Goal: Information Seeking & Learning: Learn about a topic

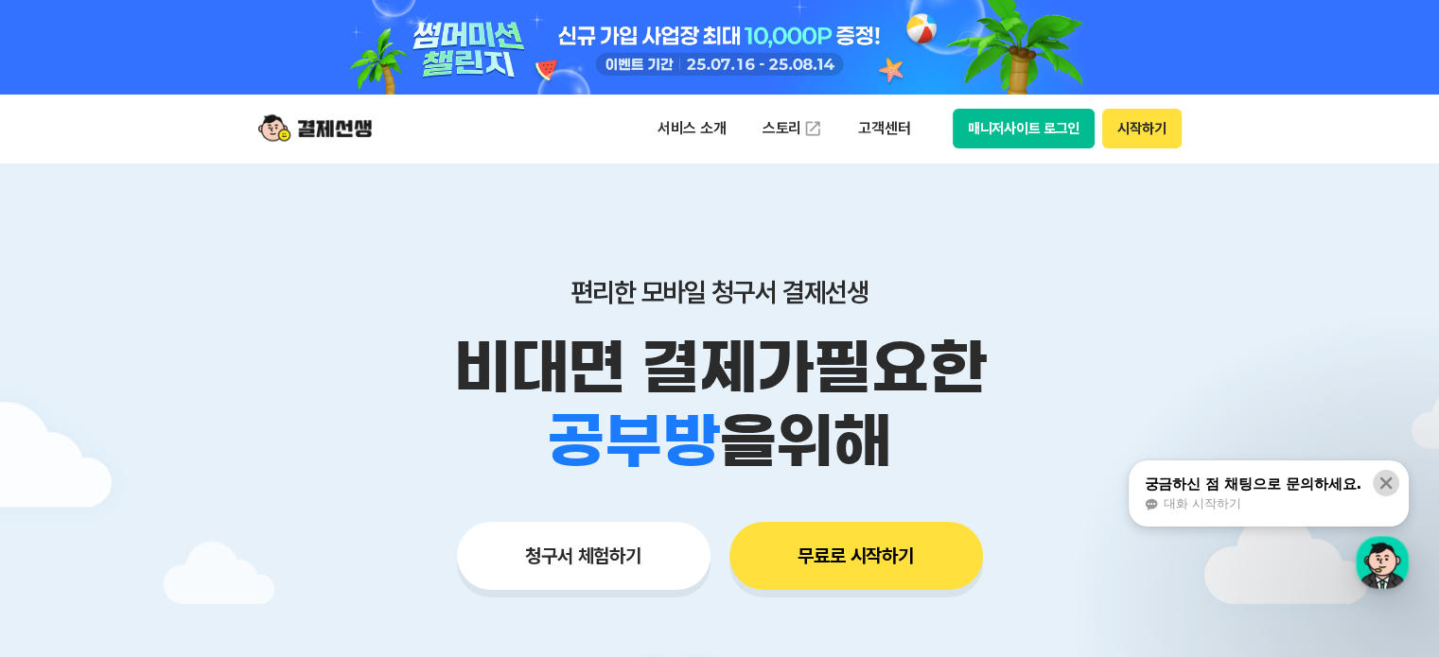
click at [1374, 480] on button at bounding box center [1386, 483] width 26 height 26
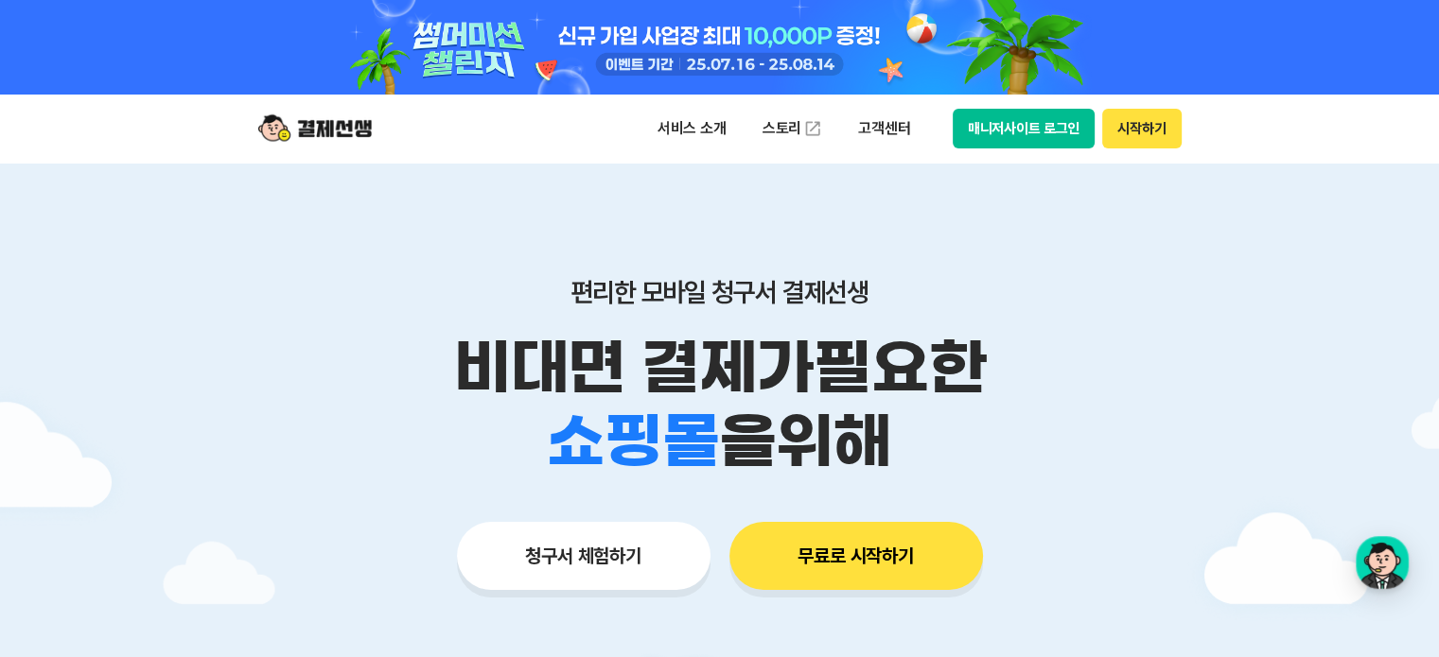
click at [1128, 119] on button "시작하기" at bounding box center [1141, 129] width 79 height 40
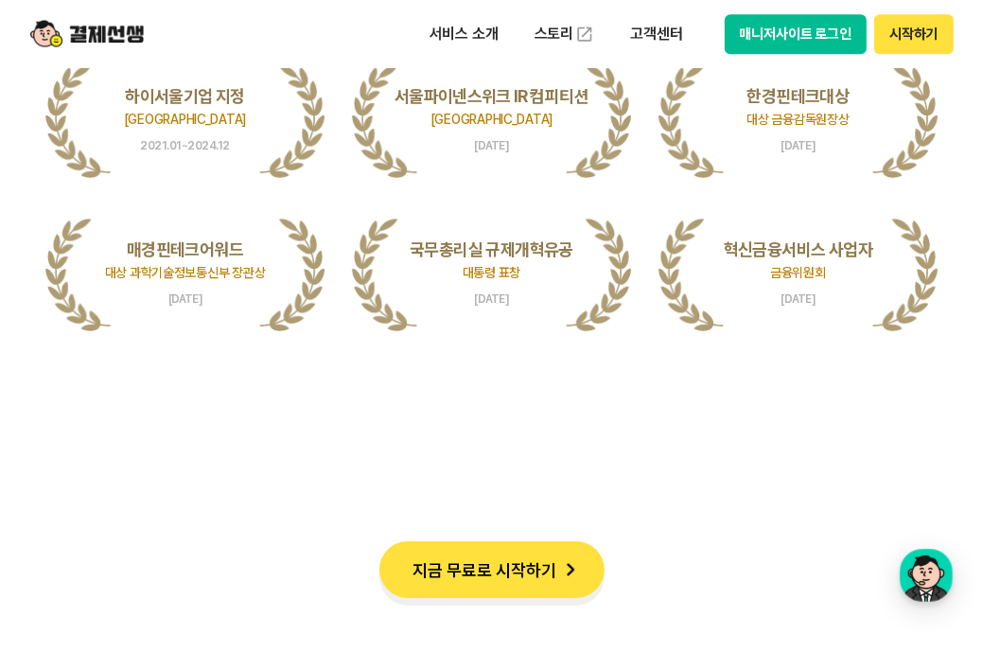
scroll to position [4919, 0]
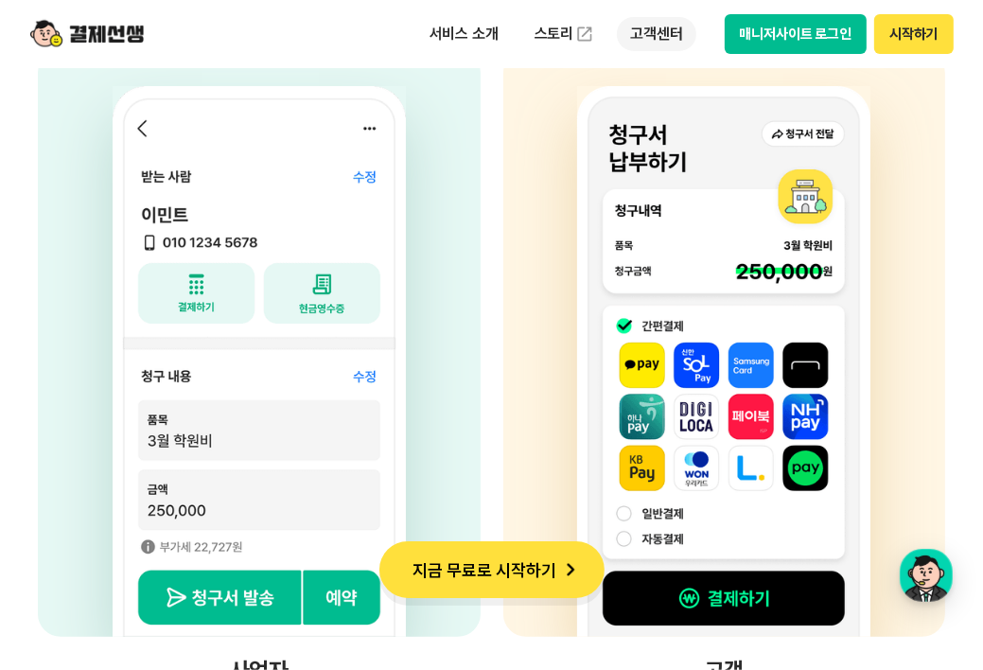
click at [655, 26] on p "고객센터" at bounding box center [656, 34] width 79 height 34
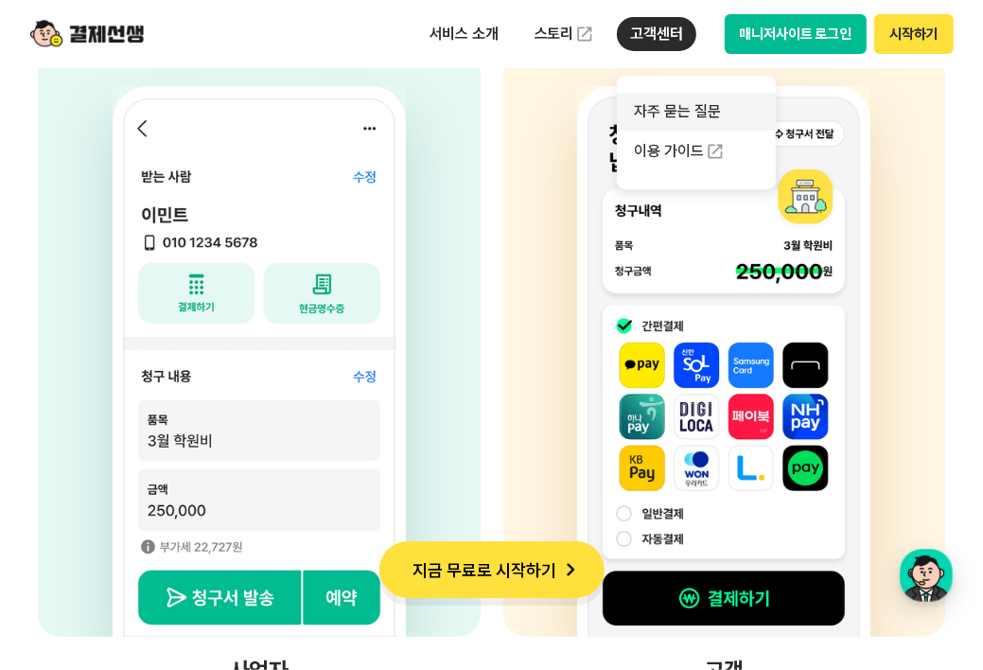
click at [670, 115] on link "자주 묻는 질문" at bounding box center [696, 112] width 159 height 38
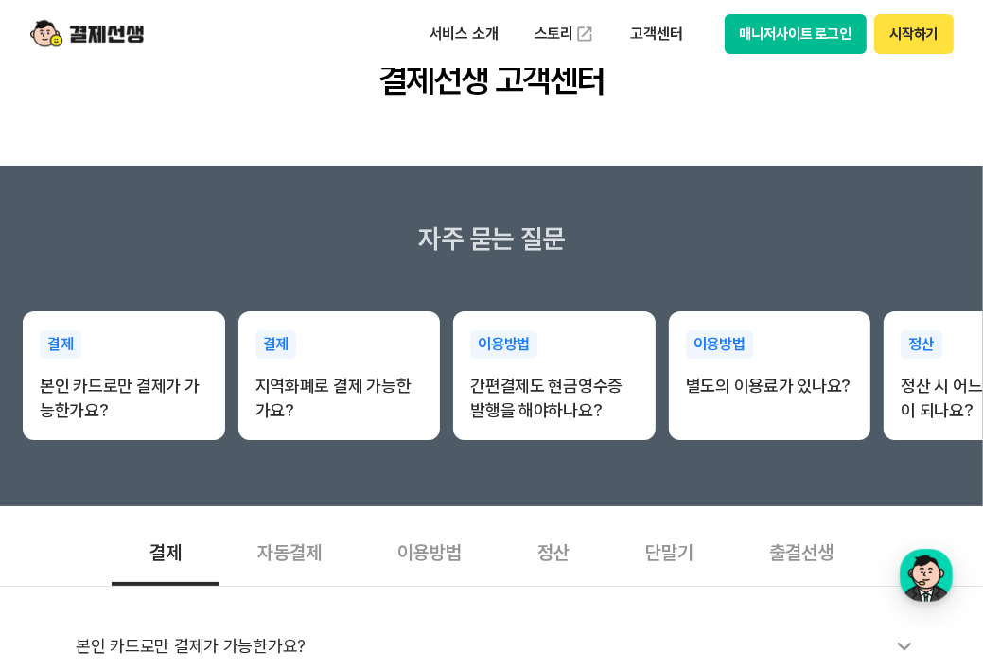
scroll to position [473, 0]
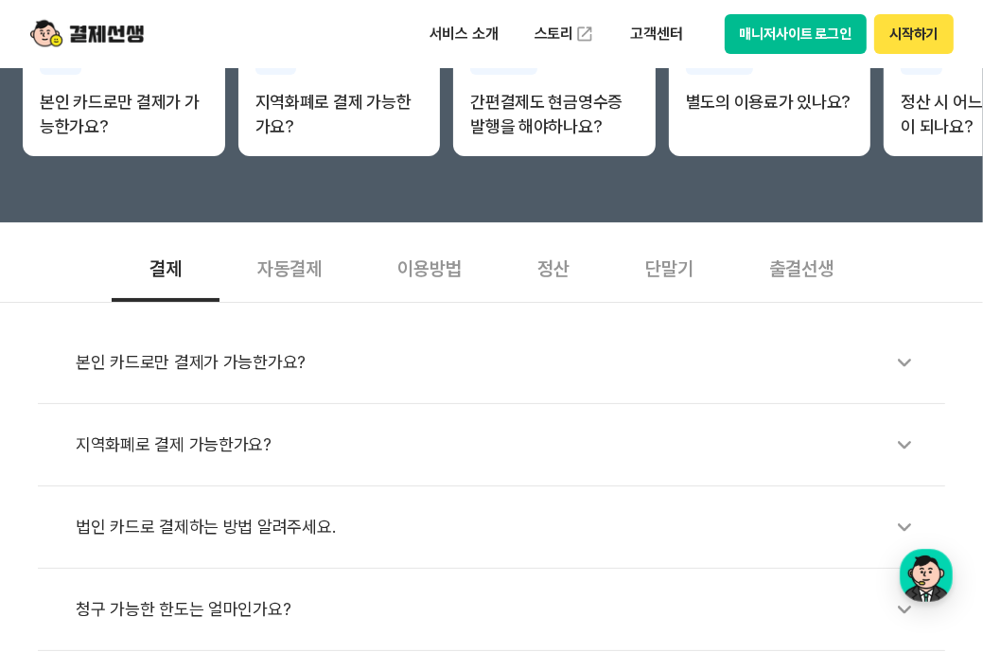
click at [451, 275] on div "이용방법" at bounding box center [429, 267] width 140 height 70
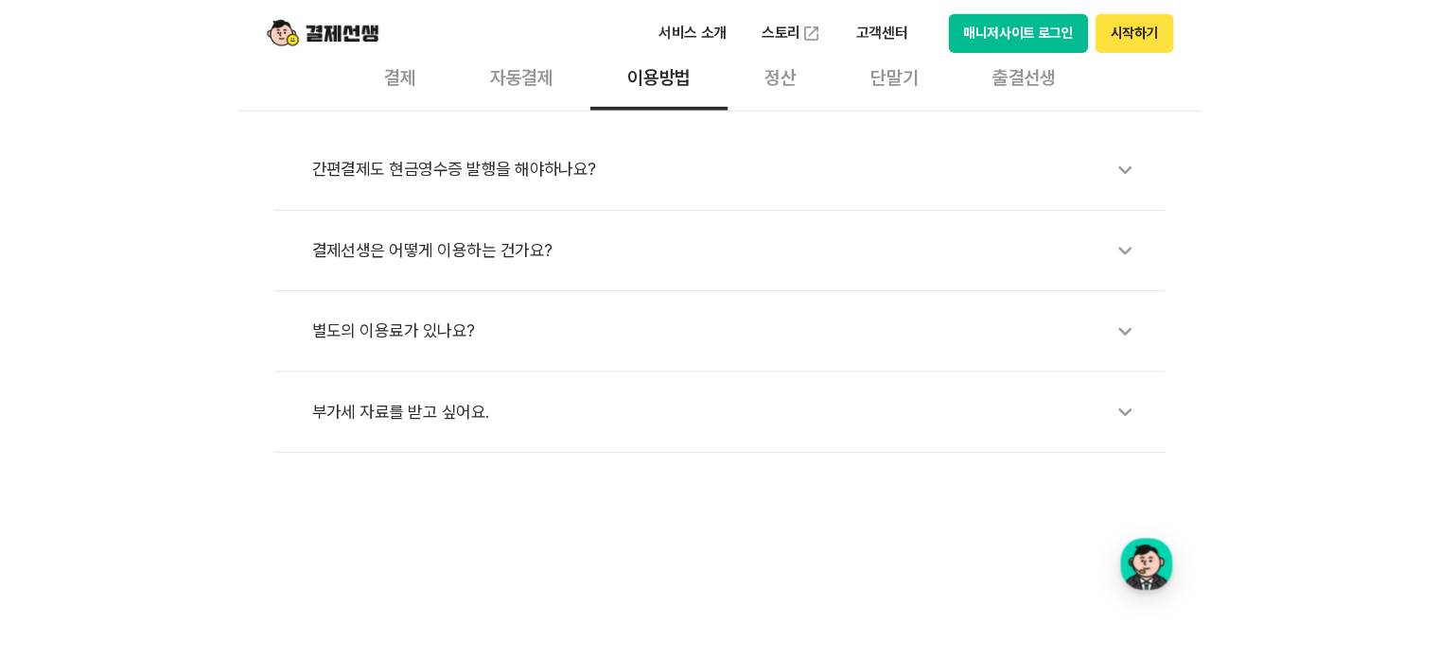
scroll to position [568, 0]
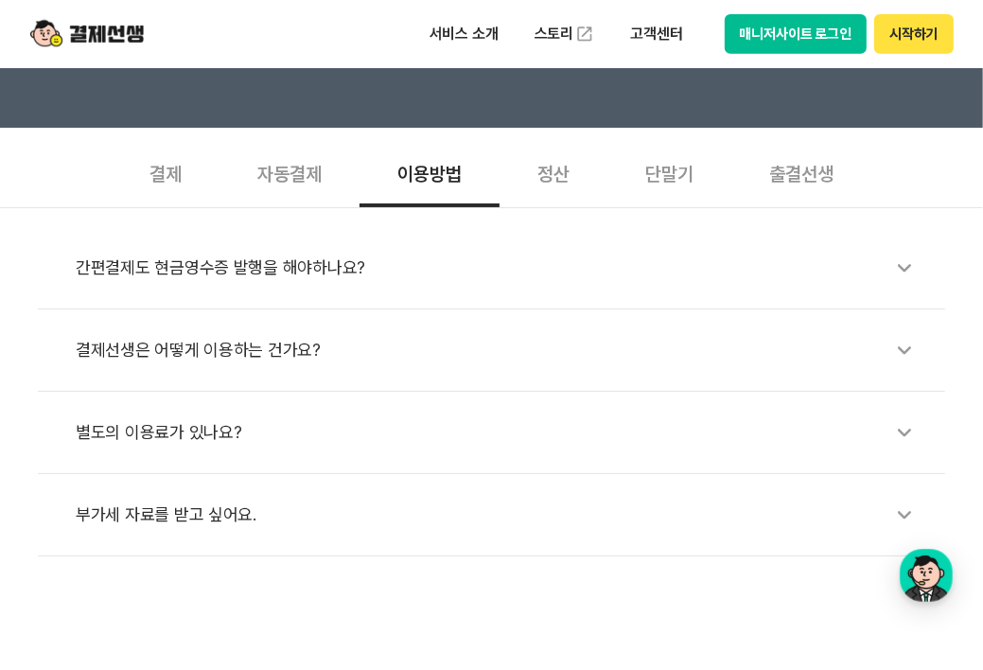
click at [688, 182] on div "단말기" at bounding box center [669, 172] width 124 height 70
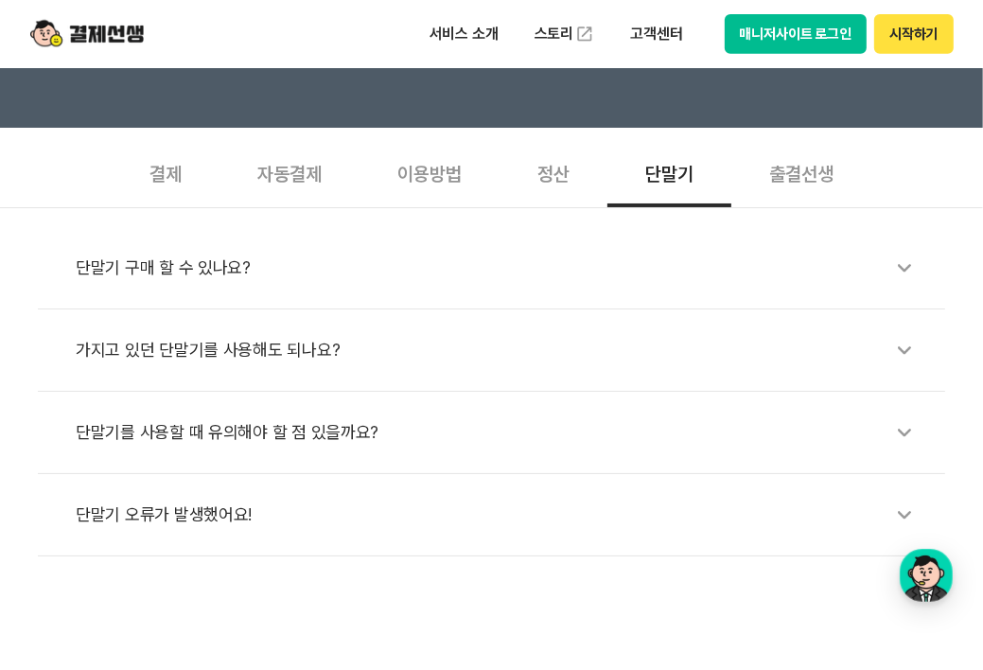
click at [564, 175] on div "정산" at bounding box center [553, 172] width 108 height 70
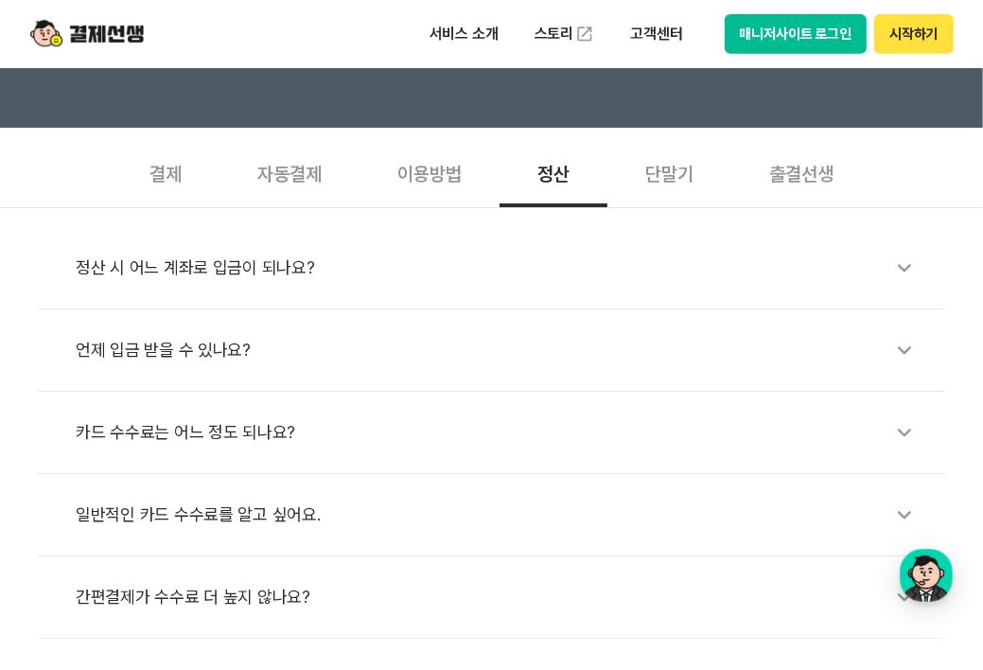
click at [823, 169] on div "출결선생" at bounding box center [801, 172] width 140 height 70
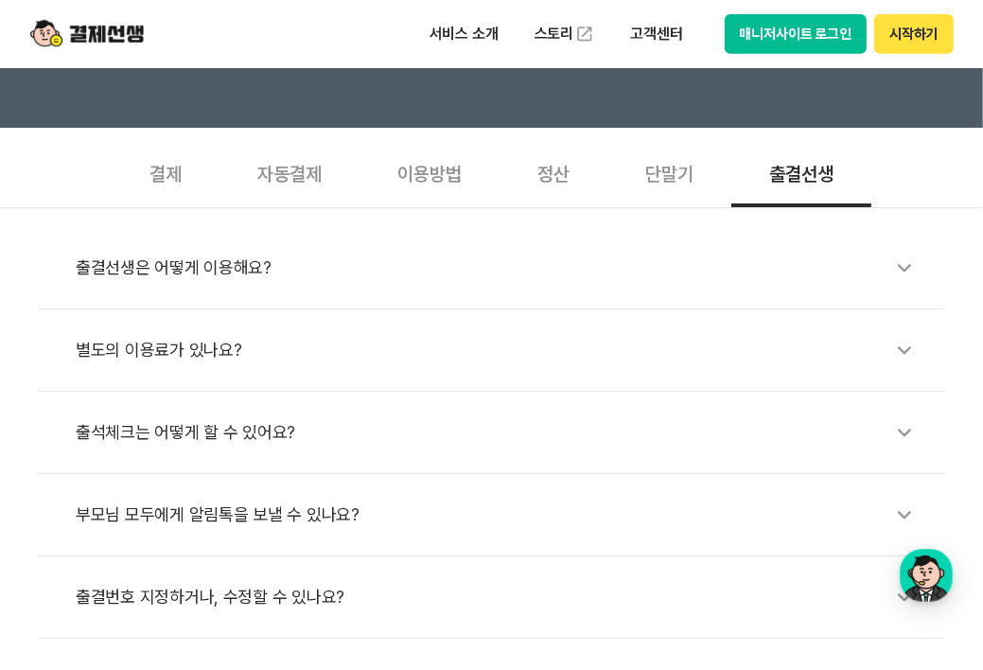
click at [416, 176] on div "이용방법" at bounding box center [429, 172] width 140 height 70
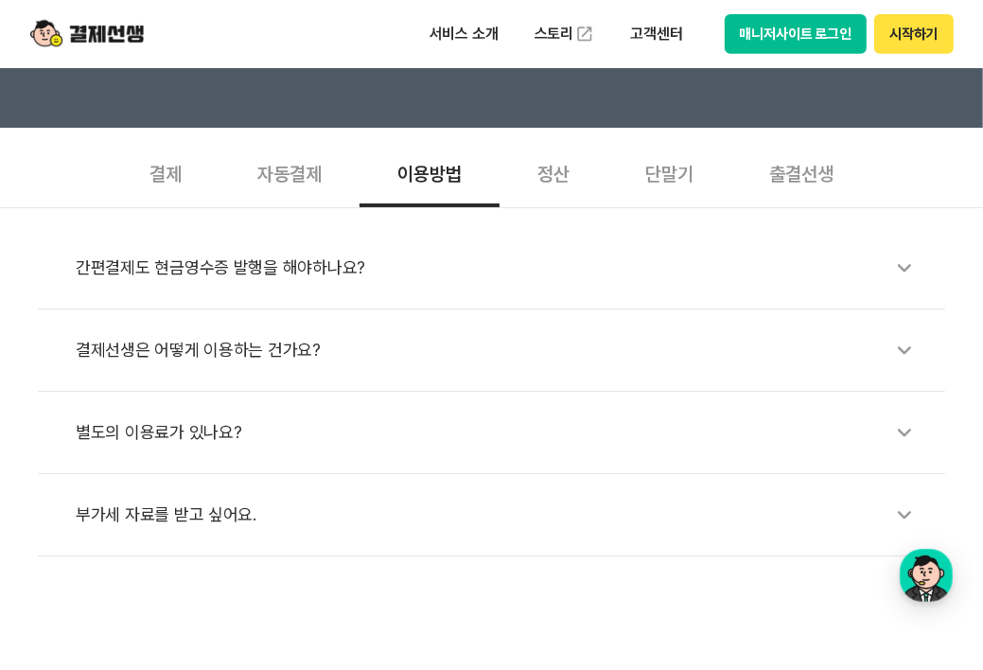
click at [330, 177] on div "자동결제" at bounding box center [289, 172] width 140 height 70
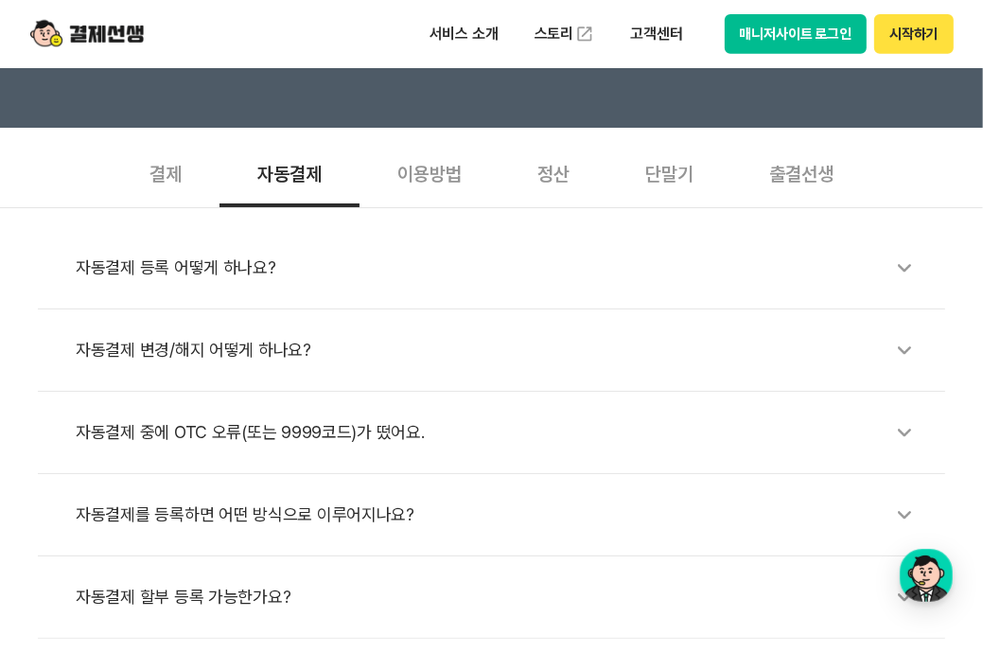
click at [175, 173] on div "결제" at bounding box center [166, 172] width 108 height 70
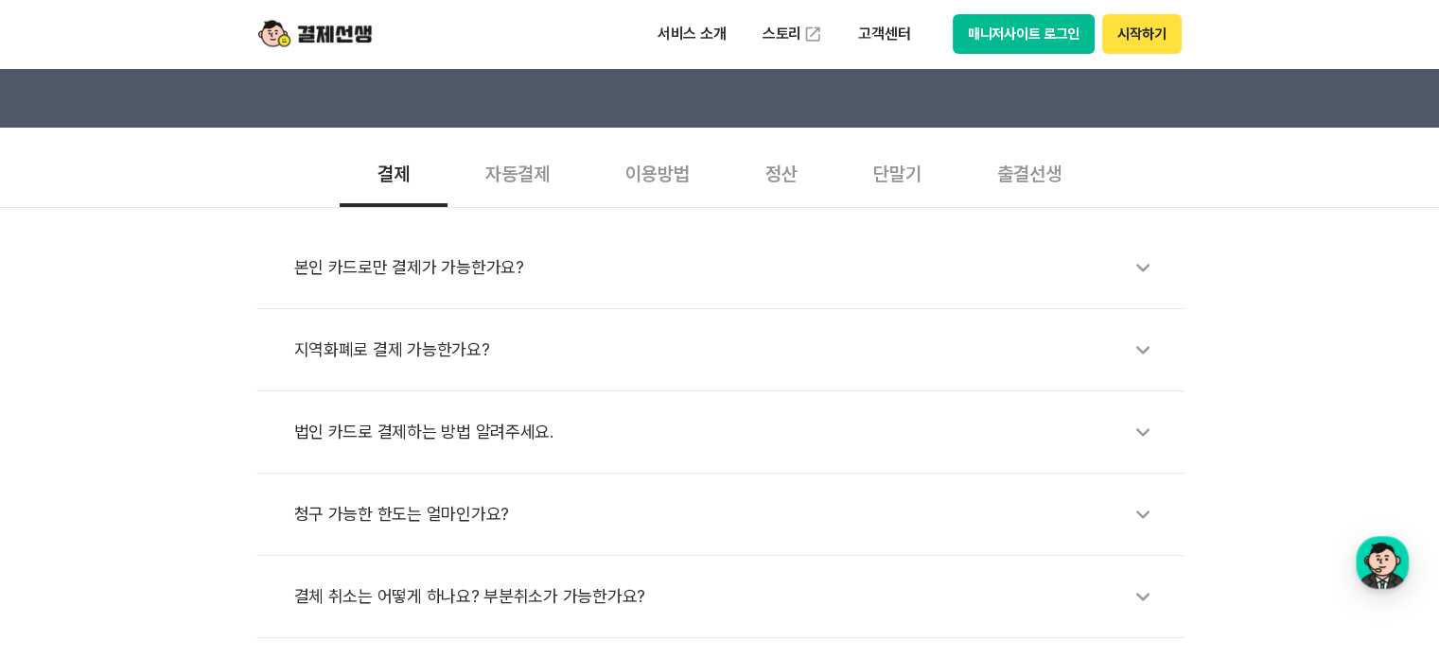
scroll to position [0, 0]
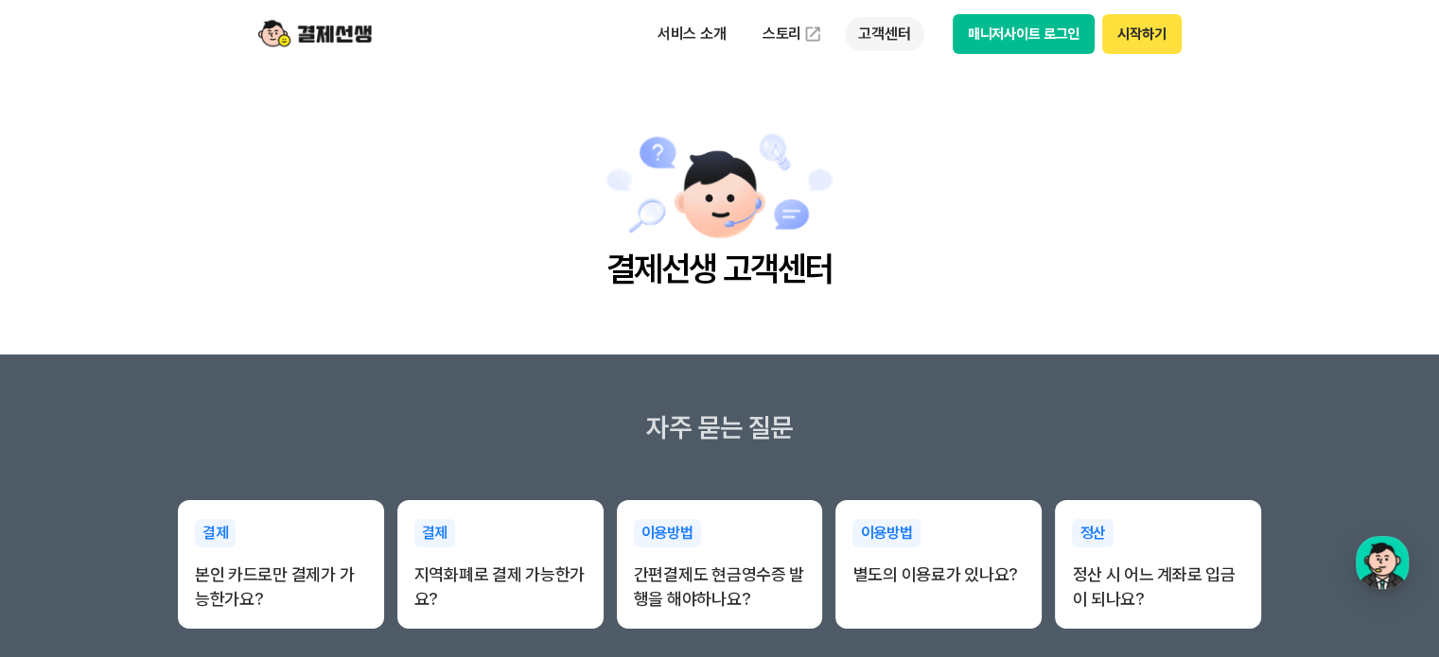
click at [885, 41] on p "고객센터" at bounding box center [884, 34] width 79 height 34
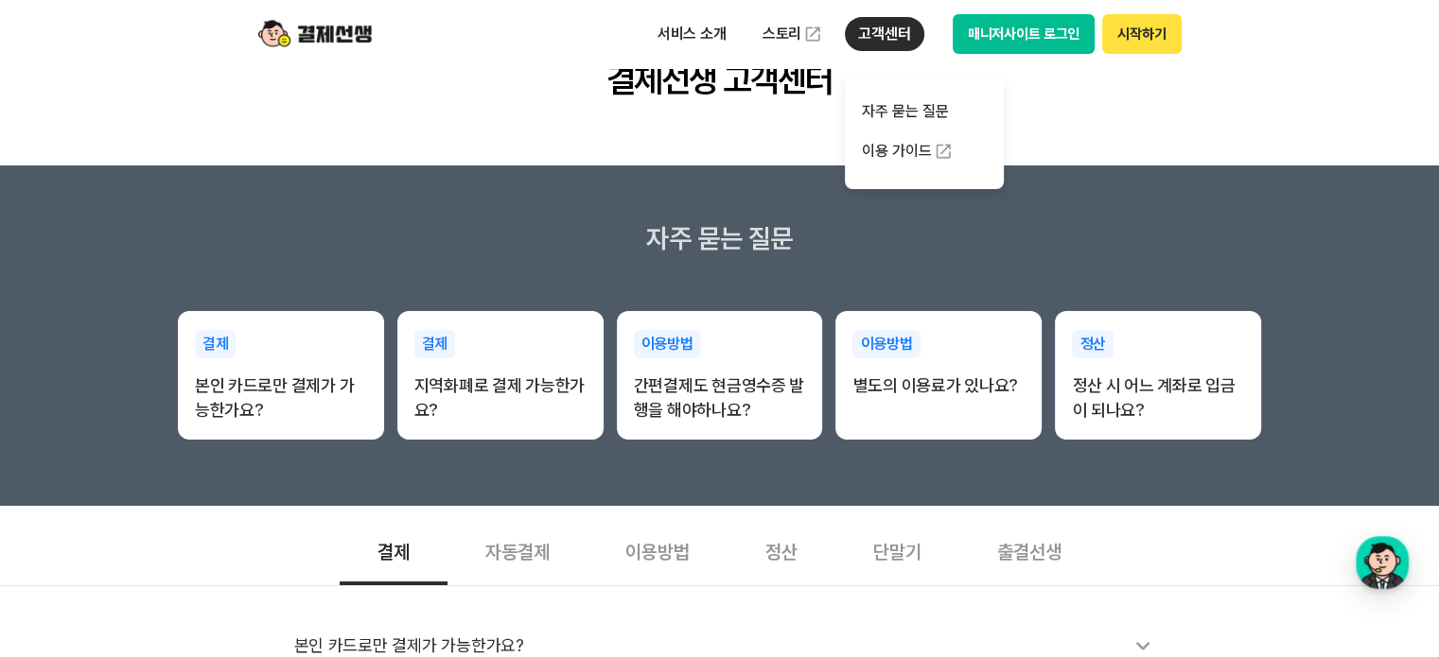
scroll to position [568, 0]
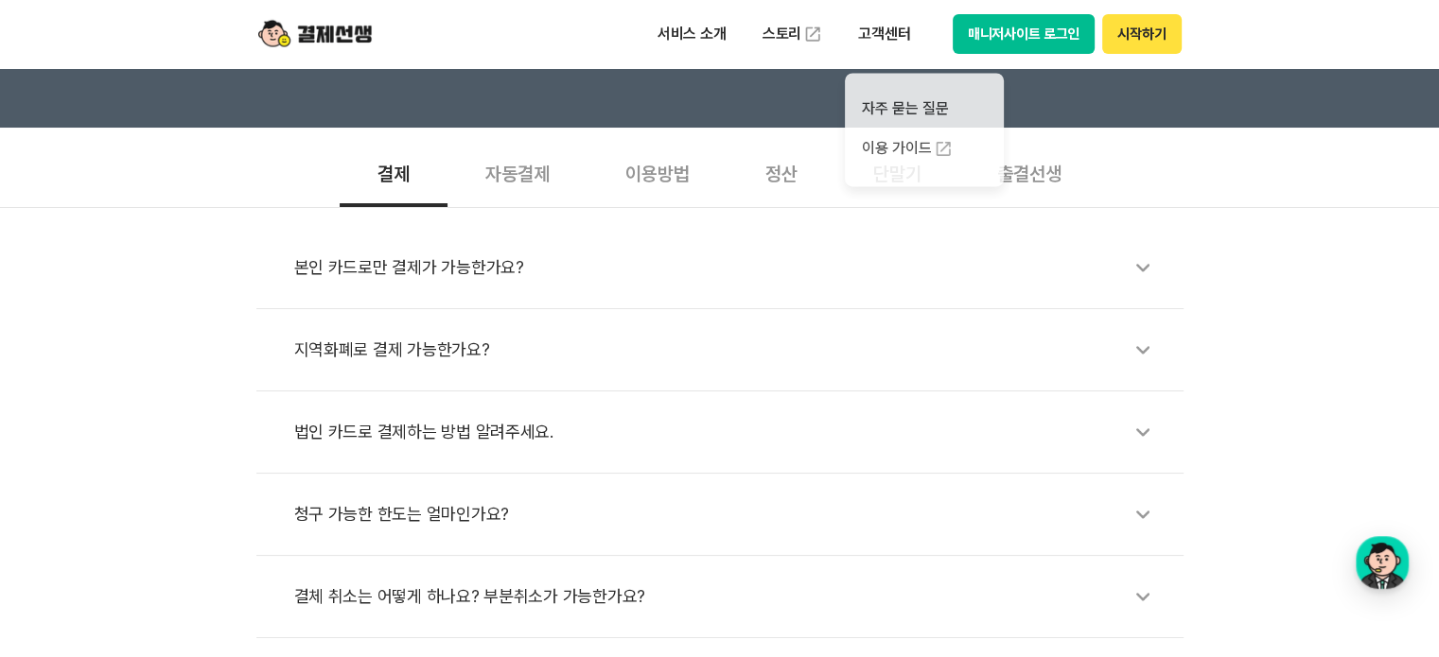
click at [669, 179] on div "이용방법" at bounding box center [657, 172] width 140 height 70
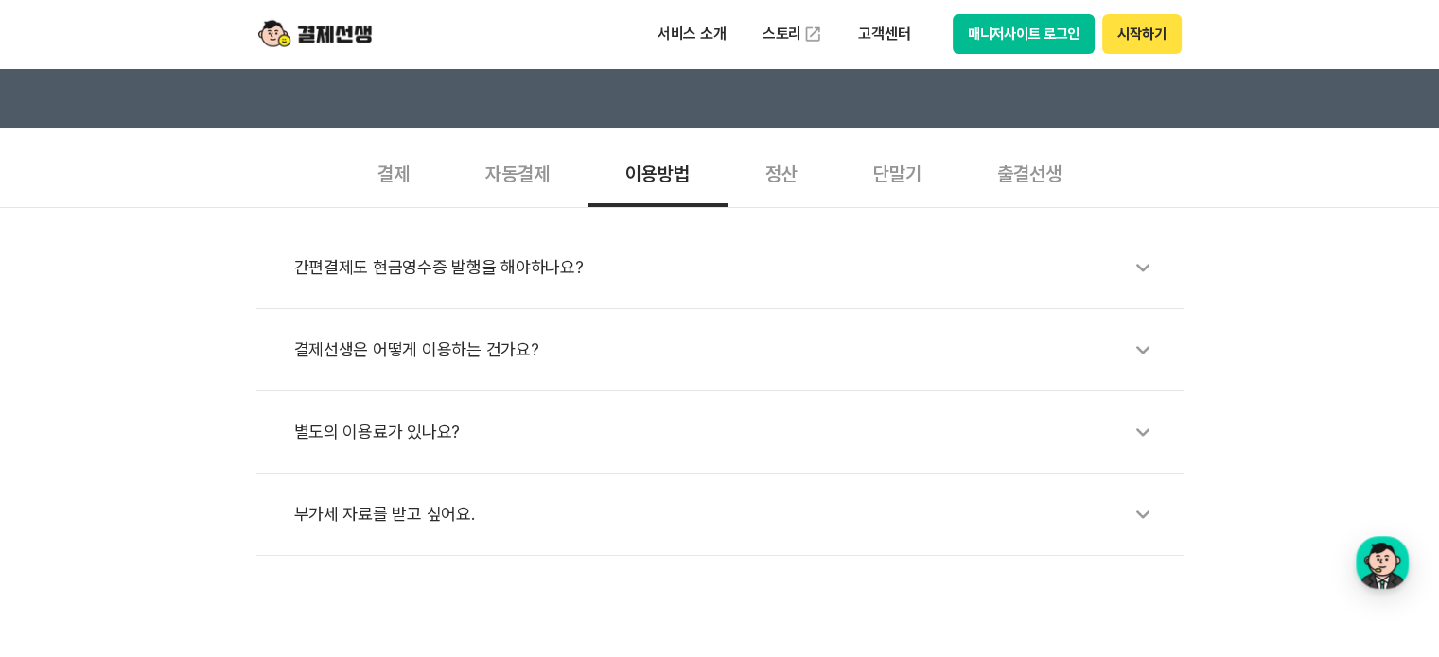
click at [446, 358] on div "결제선생은 어떻게 이용하는 건가요?" at bounding box center [729, 350] width 870 height 44
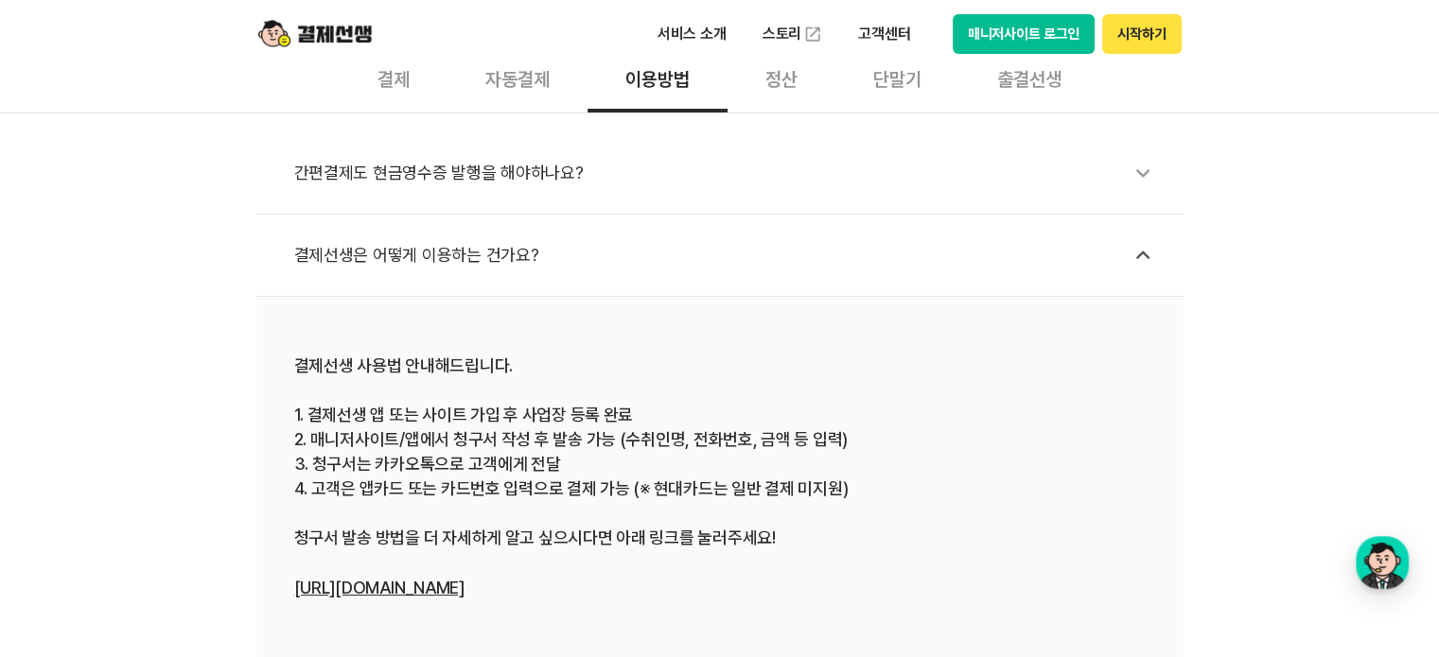
scroll to position [946, 0]
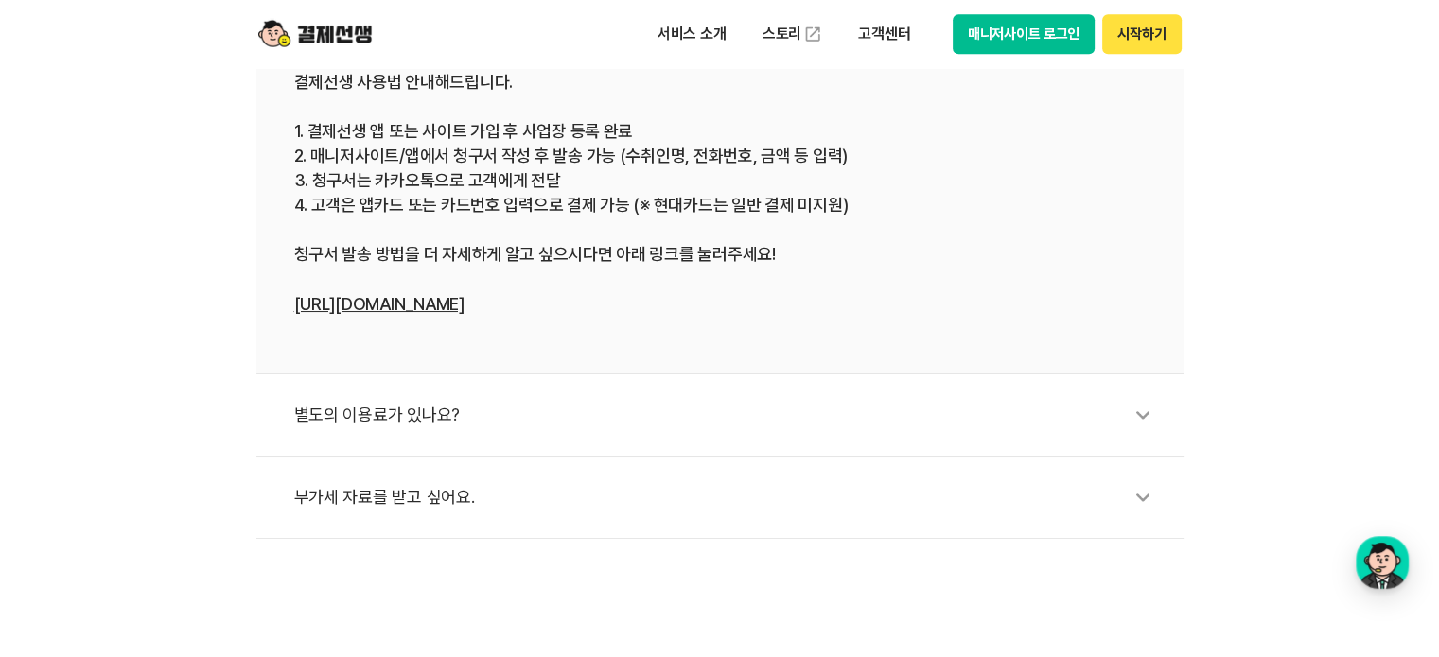
click at [433, 393] on div "별도의 이용료가 있나요?" at bounding box center [729, 415] width 870 height 44
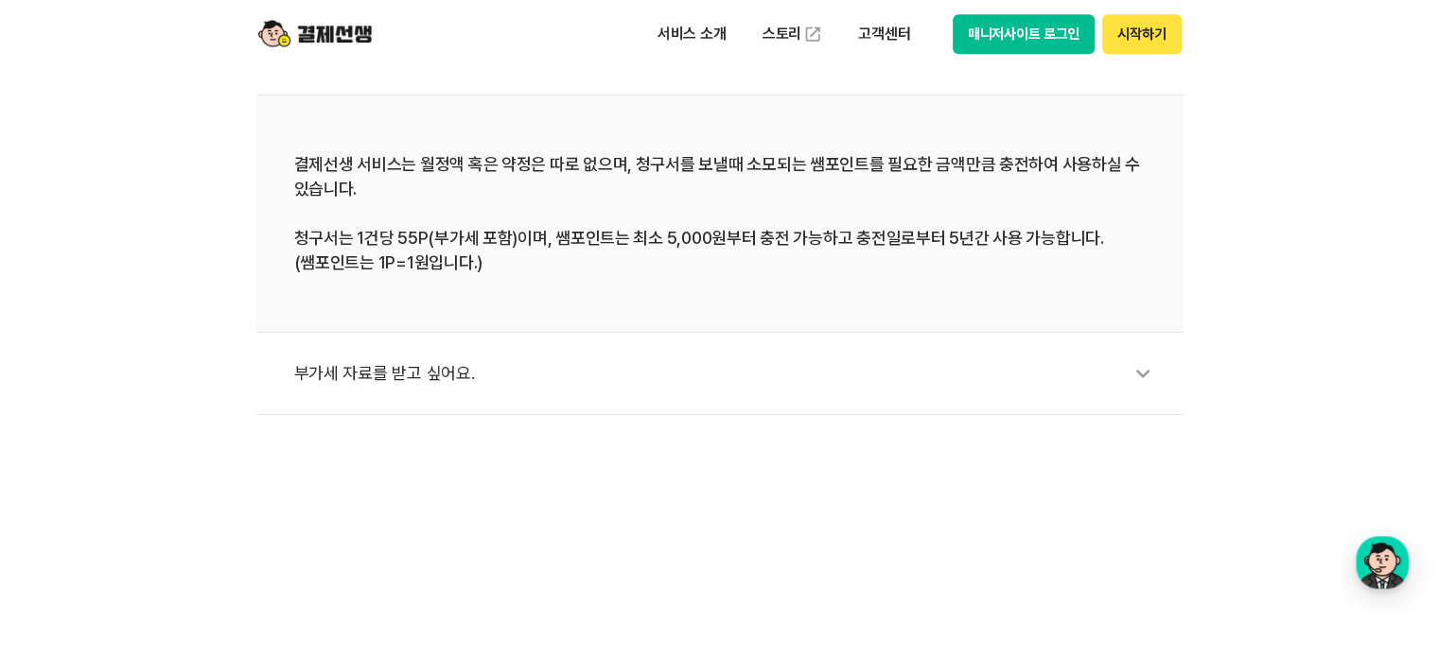
scroll to position [473, 0]
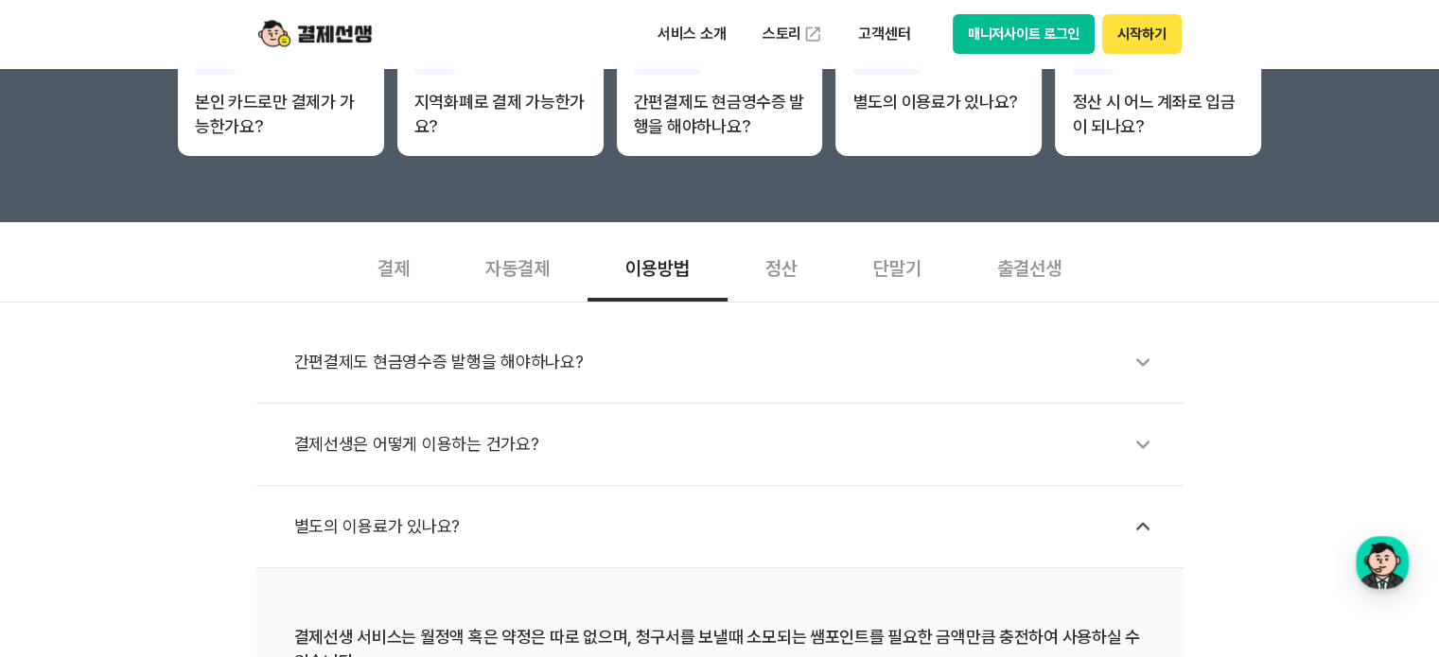
click at [788, 278] on div "정산" at bounding box center [781, 267] width 108 height 70
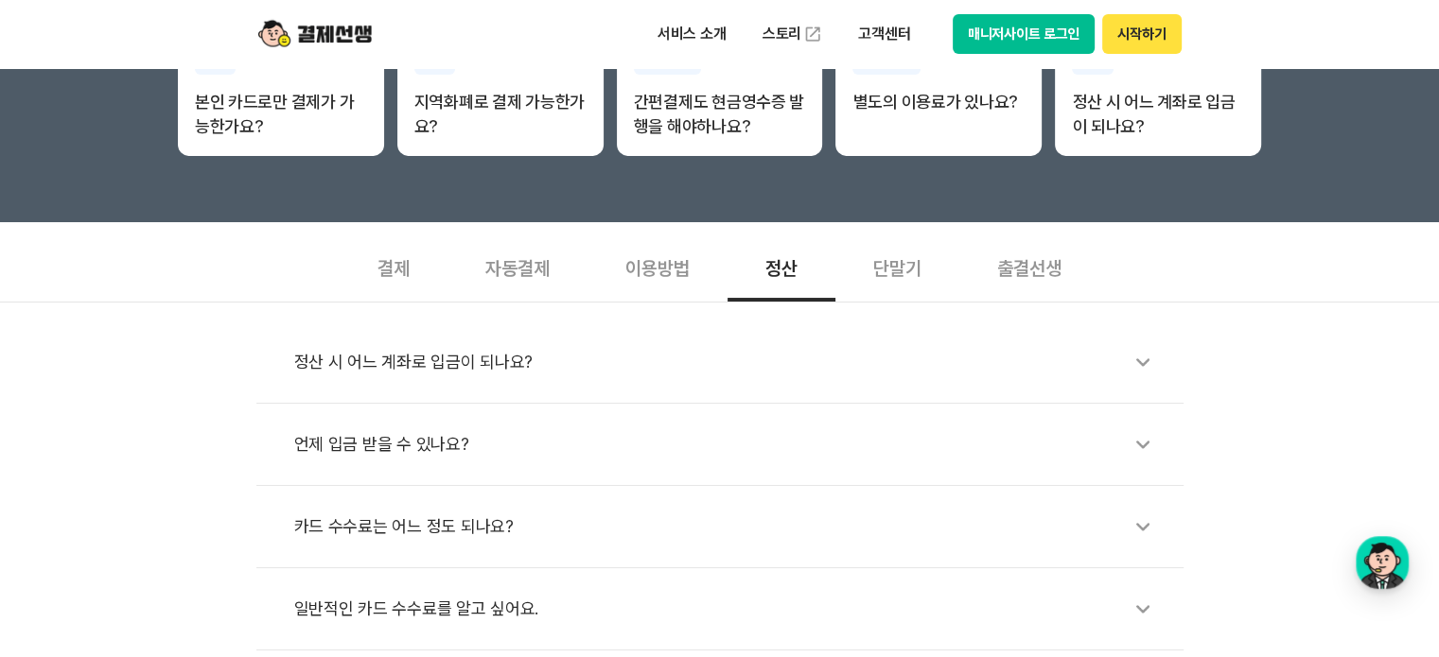
click at [880, 268] on div "단말기" at bounding box center [897, 267] width 124 height 70
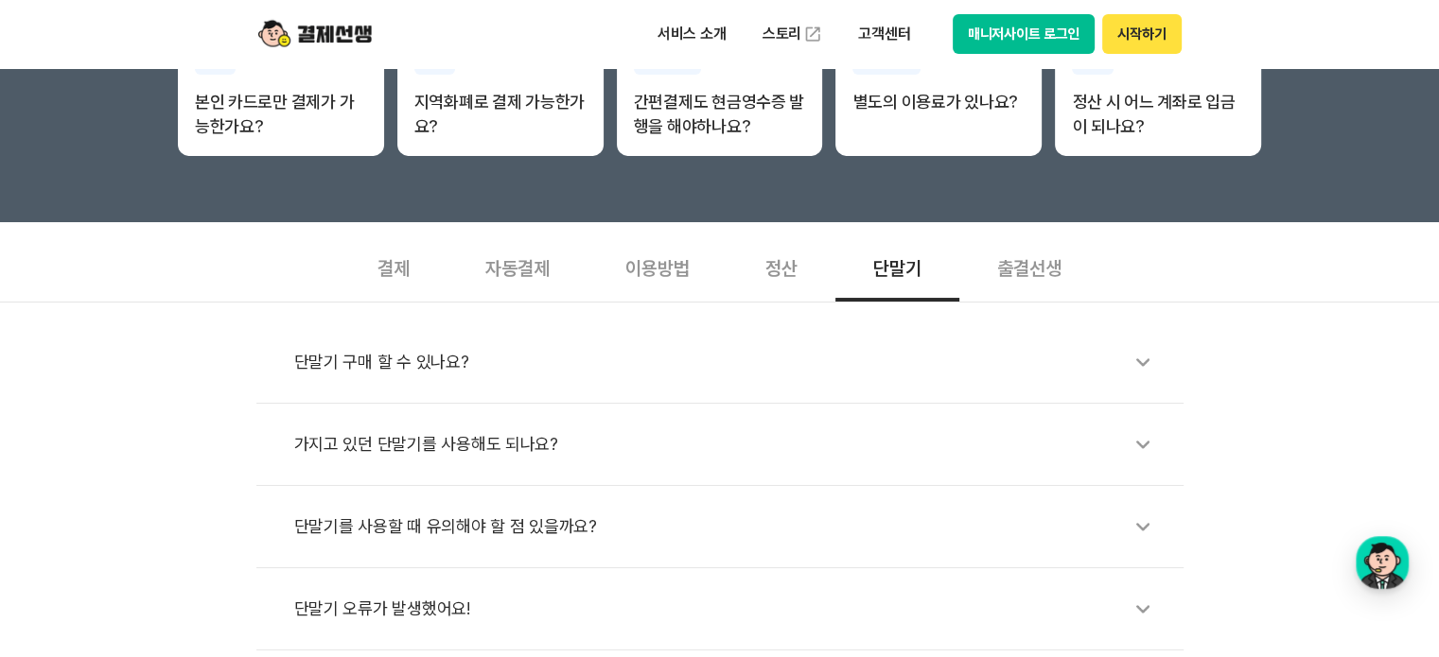
click at [844, 390] on li "단말기 구매 할 수 있나요?" at bounding box center [719, 363] width 927 height 82
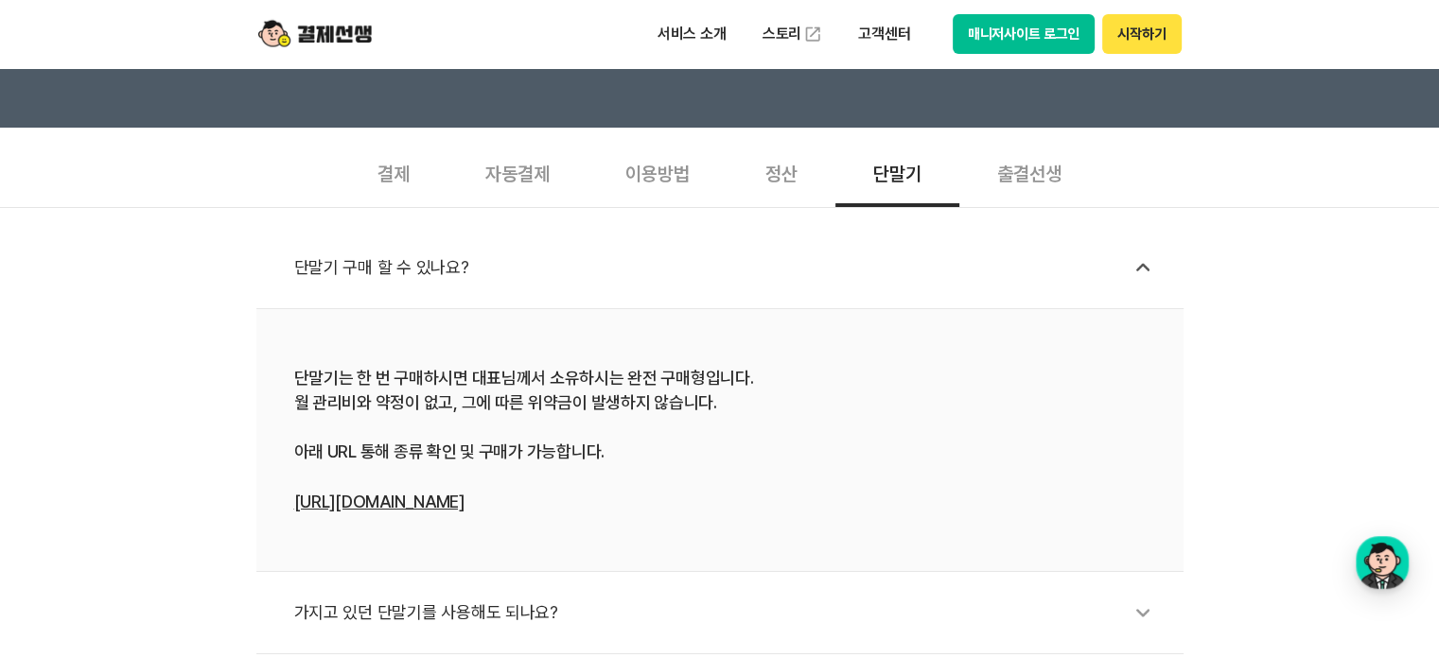
scroll to position [757, 0]
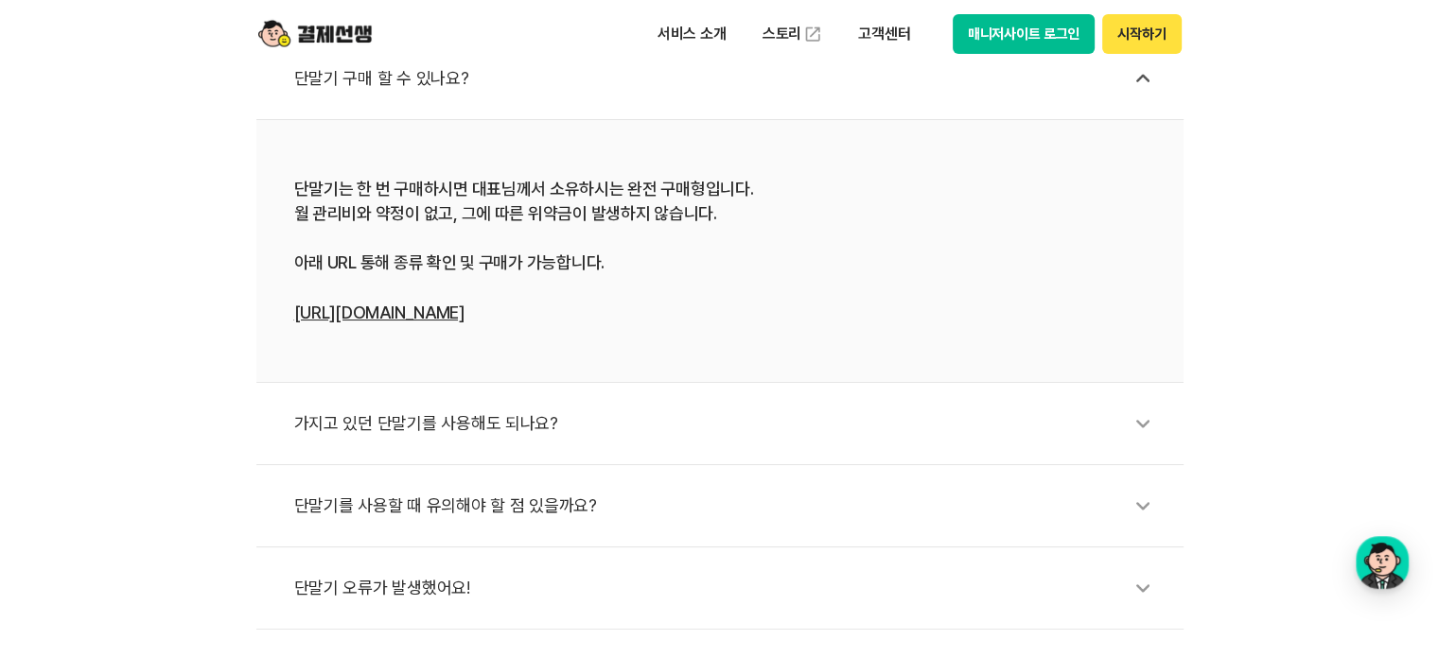
click at [464, 319] on link "[URL][DOMAIN_NAME]" at bounding box center [379, 313] width 170 height 20
click at [647, 429] on div "가지고 있던 단말기를 사용해도 되나요?" at bounding box center [729, 424] width 870 height 44
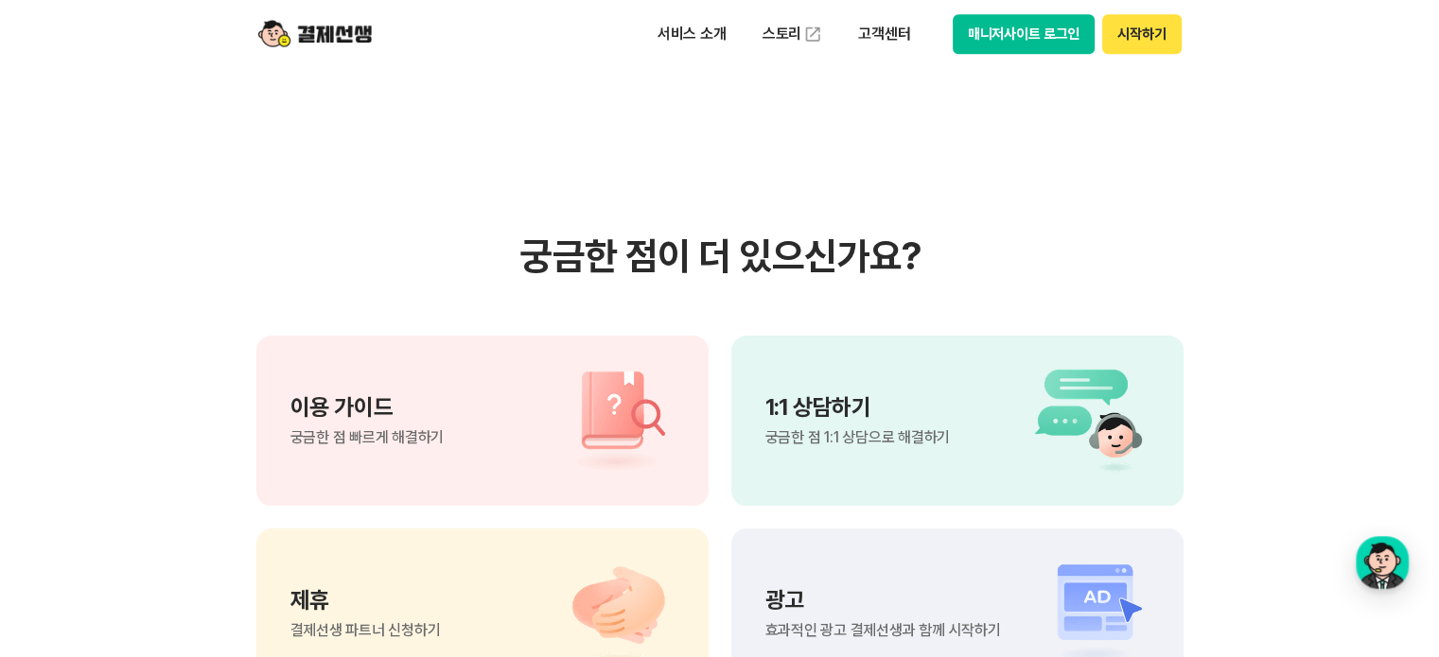
scroll to position [1608, 0]
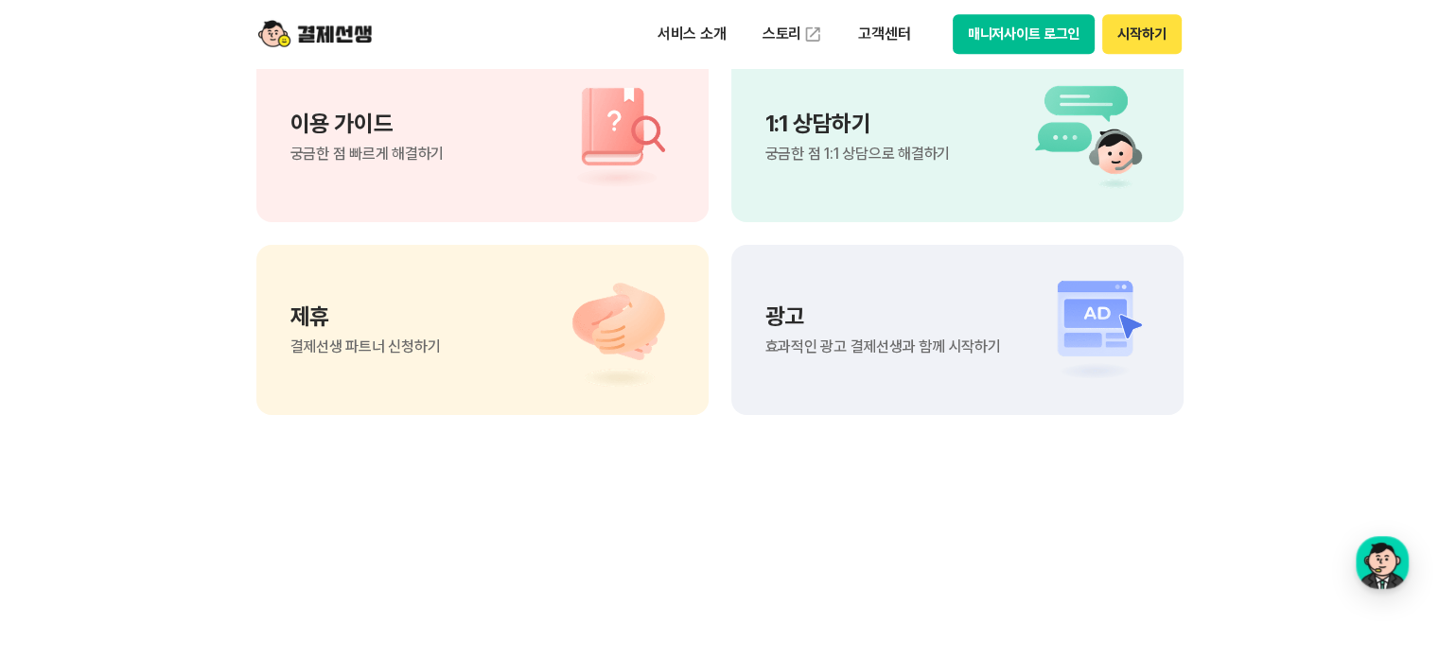
click at [570, 189] on img at bounding box center [608, 137] width 132 height 114
